Goal: Entertainment & Leisure: Consume media (video, audio)

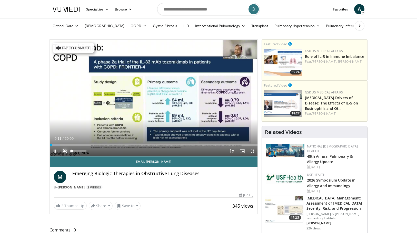
click at [66, 149] on span "Video Player" at bounding box center [65, 151] width 10 height 10
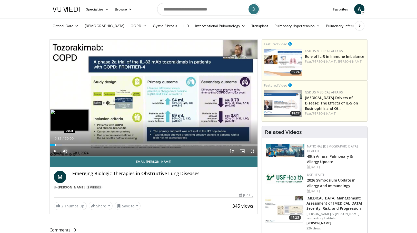
click at [55, 145] on div "Progress Bar" at bounding box center [55, 145] width 1 height 2
